Goal: Information Seeking & Learning: Learn about a topic

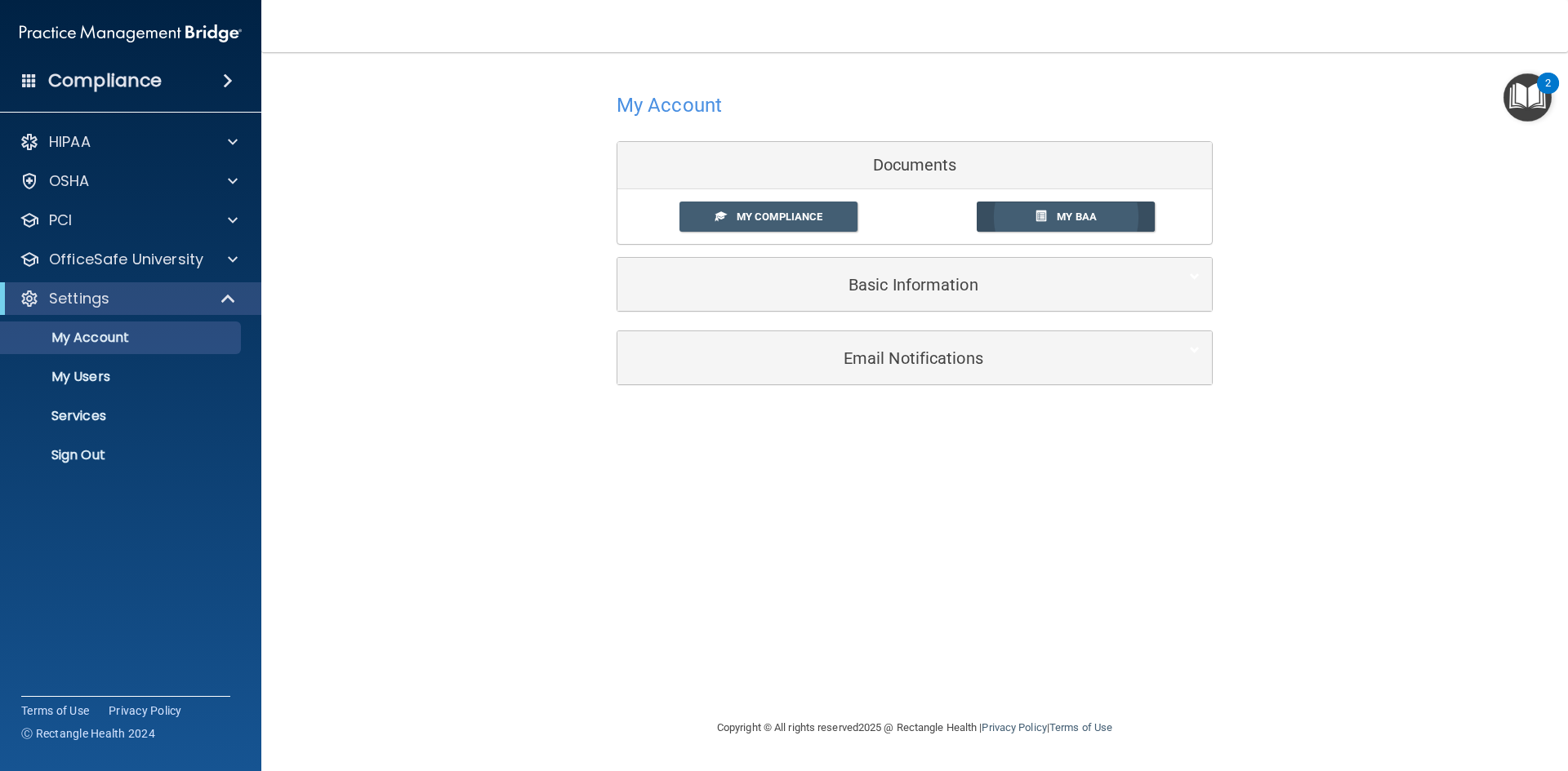
click at [1075, 217] on span "My BAA" at bounding box center [1076, 217] width 40 height 12
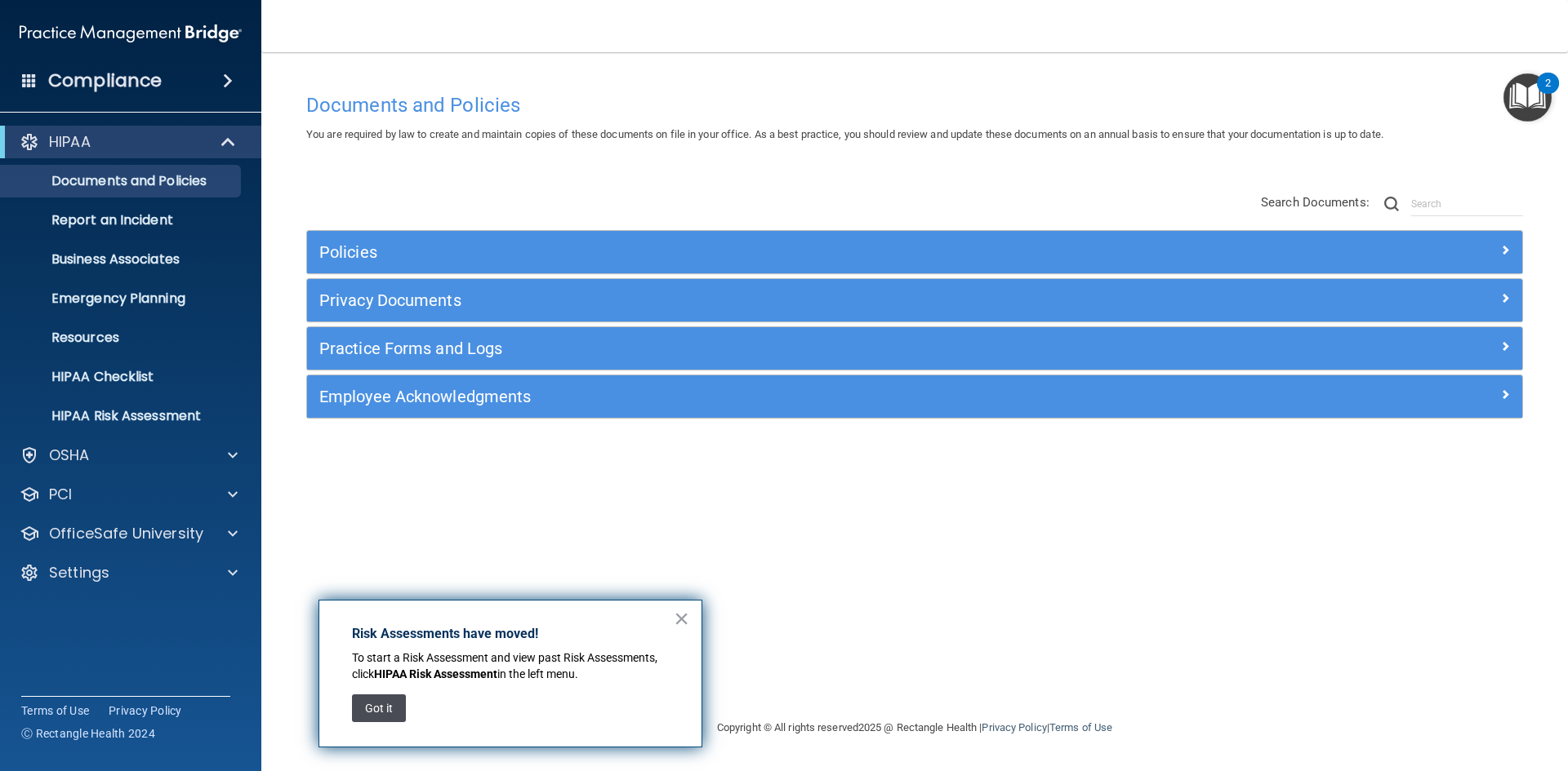
click at [369, 712] on button "Got it" at bounding box center [378, 708] width 54 height 27
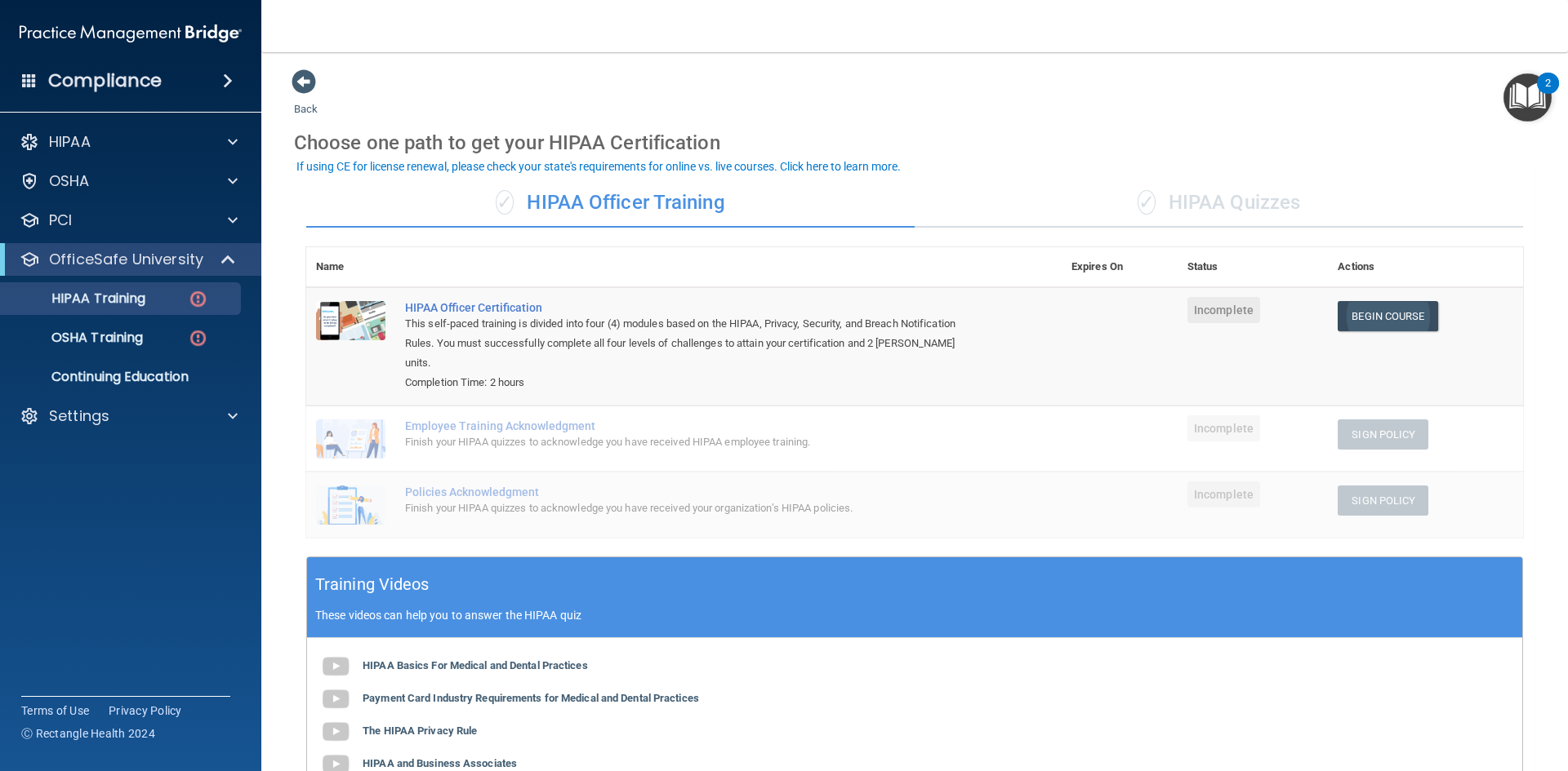
click at [1392, 313] on link "Begin Course" at bounding box center [1388, 315] width 100 height 30
